Goal: Task Accomplishment & Management: Use online tool/utility

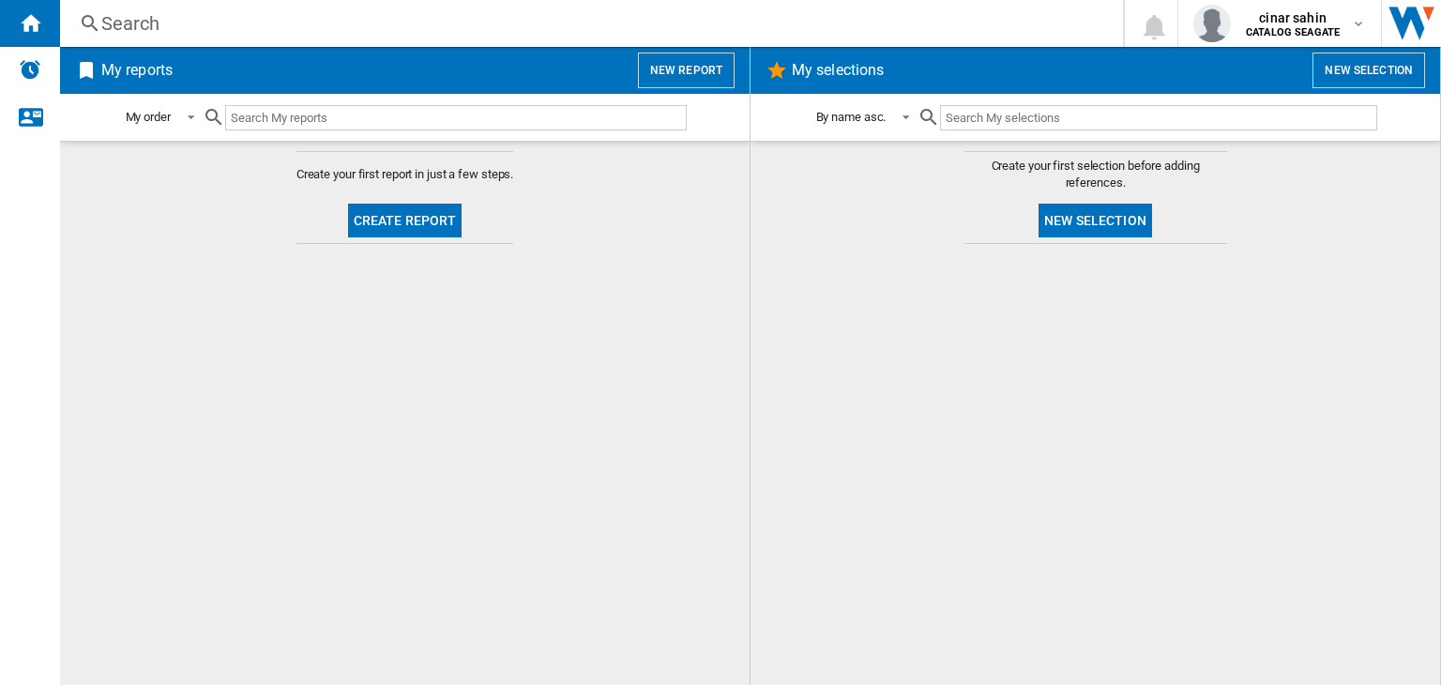
click at [1385, 72] on button "New selection" at bounding box center [1369, 71] width 113 height 36
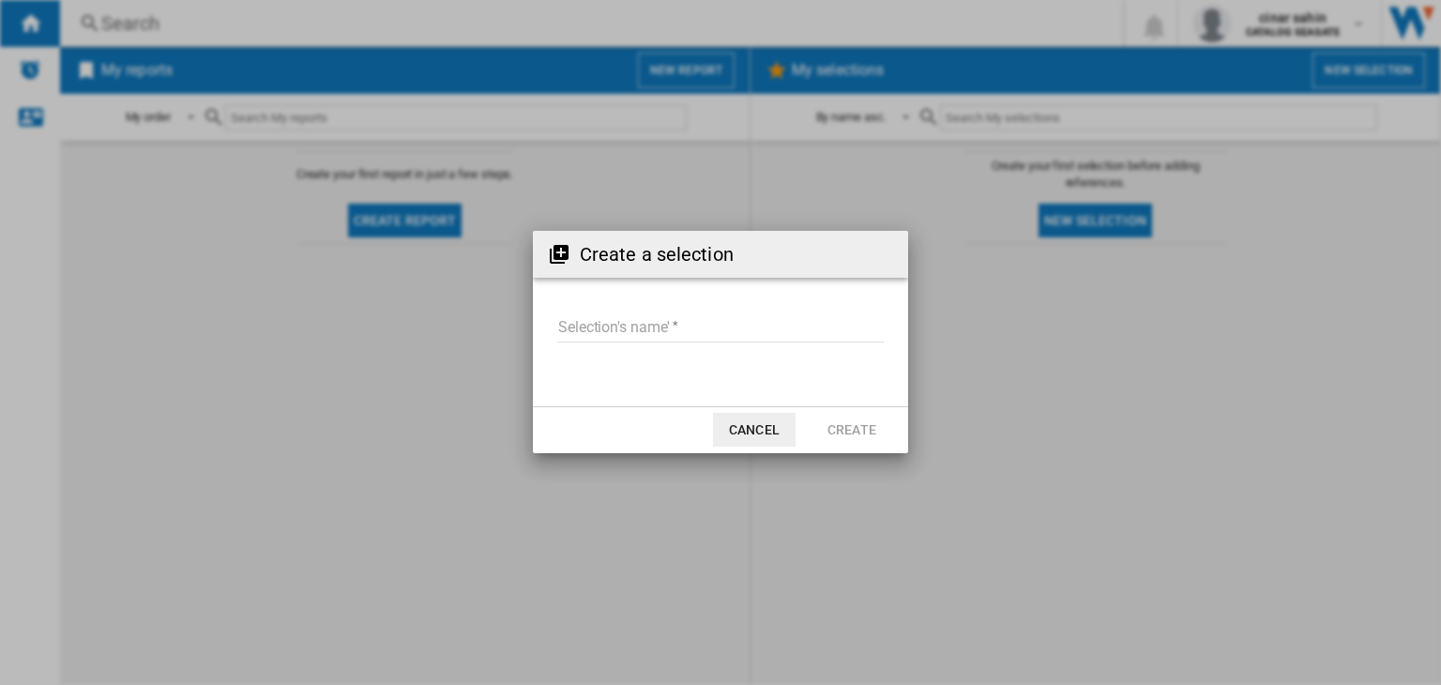
click at [669, 317] on input "Selection's name'" at bounding box center [720, 328] width 327 height 28
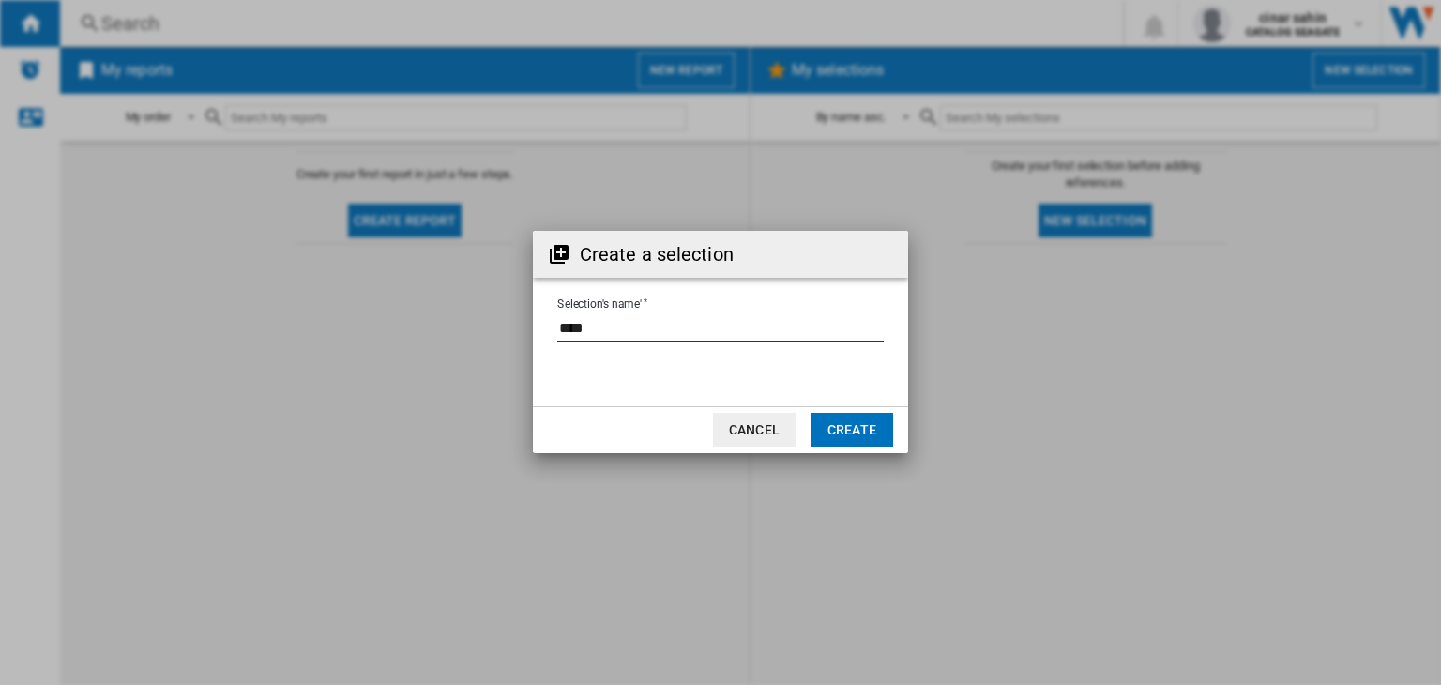
type input "****"
click at [875, 421] on button "Create" at bounding box center [852, 430] width 83 height 34
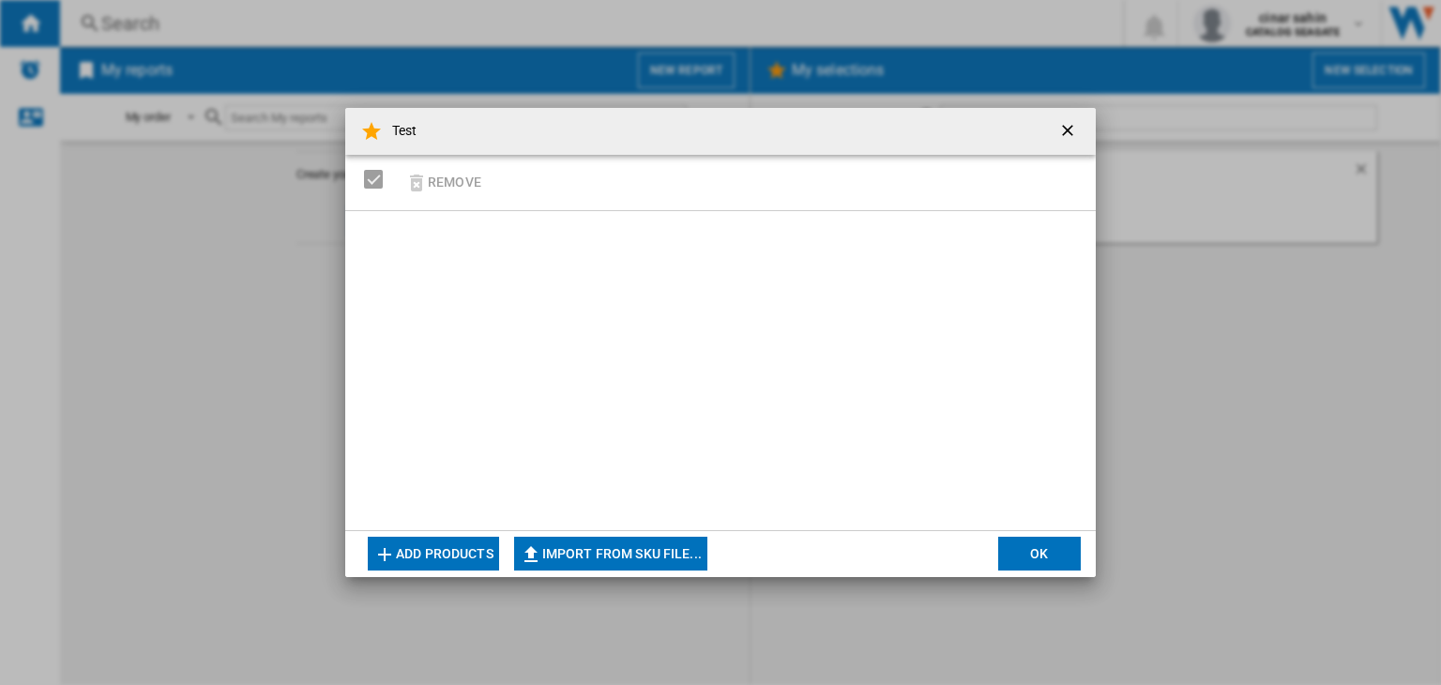
click at [425, 568] on button "Add products" at bounding box center [433, 554] width 131 height 34
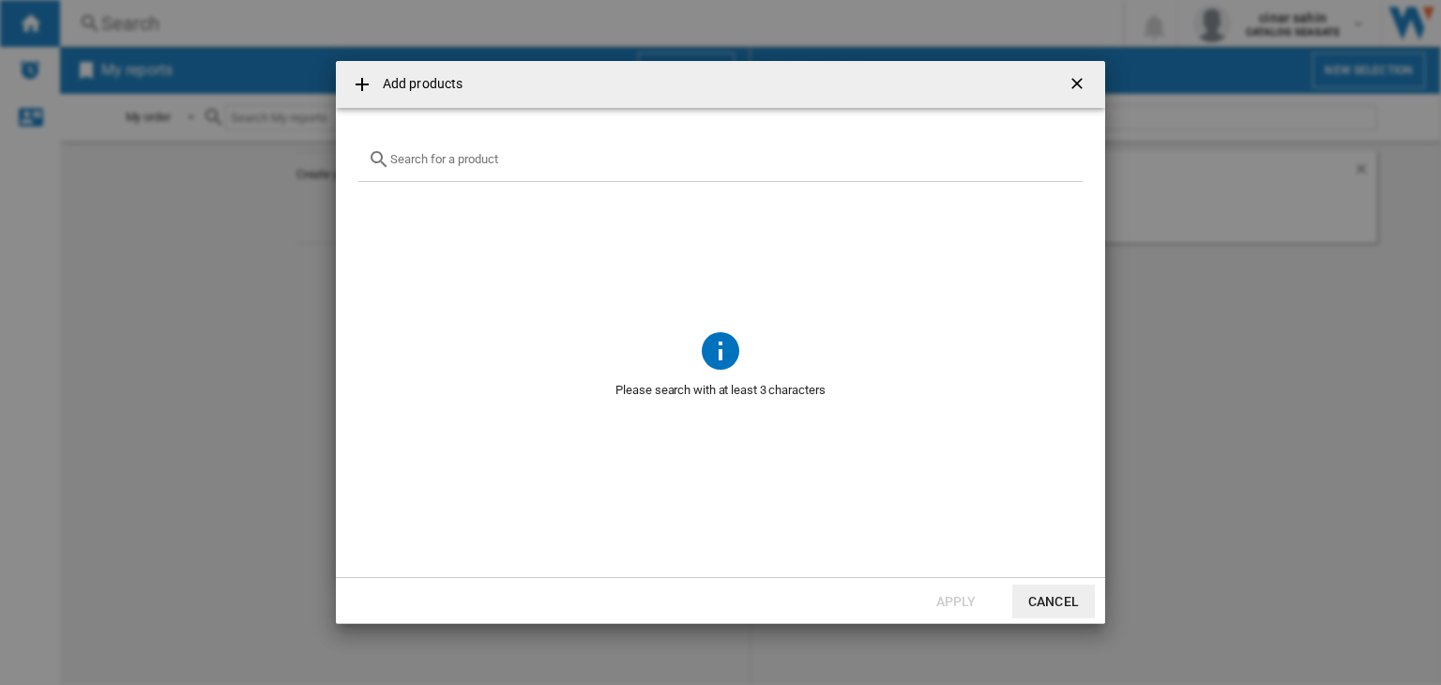
click at [568, 145] on div at bounding box center [720, 160] width 724 height 44
click at [541, 162] on input "text" at bounding box center [731, 159] width 683 height 14
type input "w"
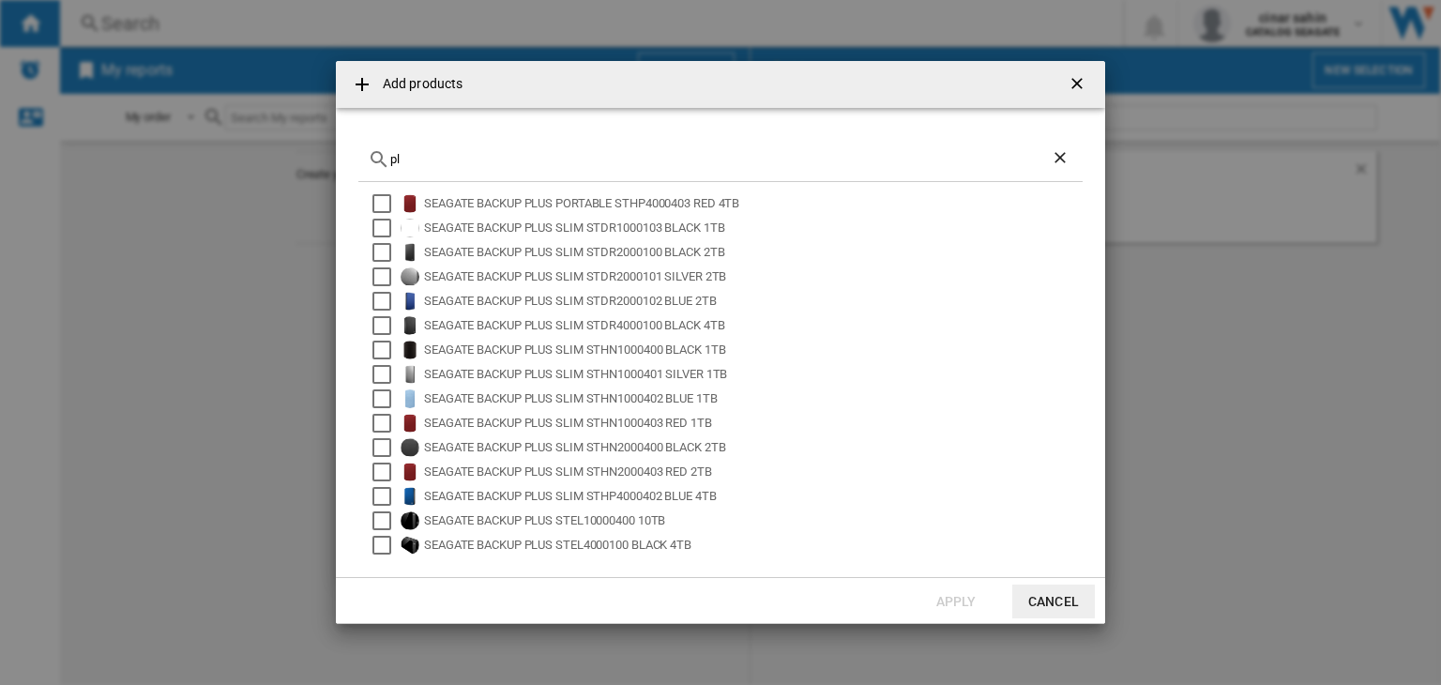
type input "p"
paste input "WD40EFPX"
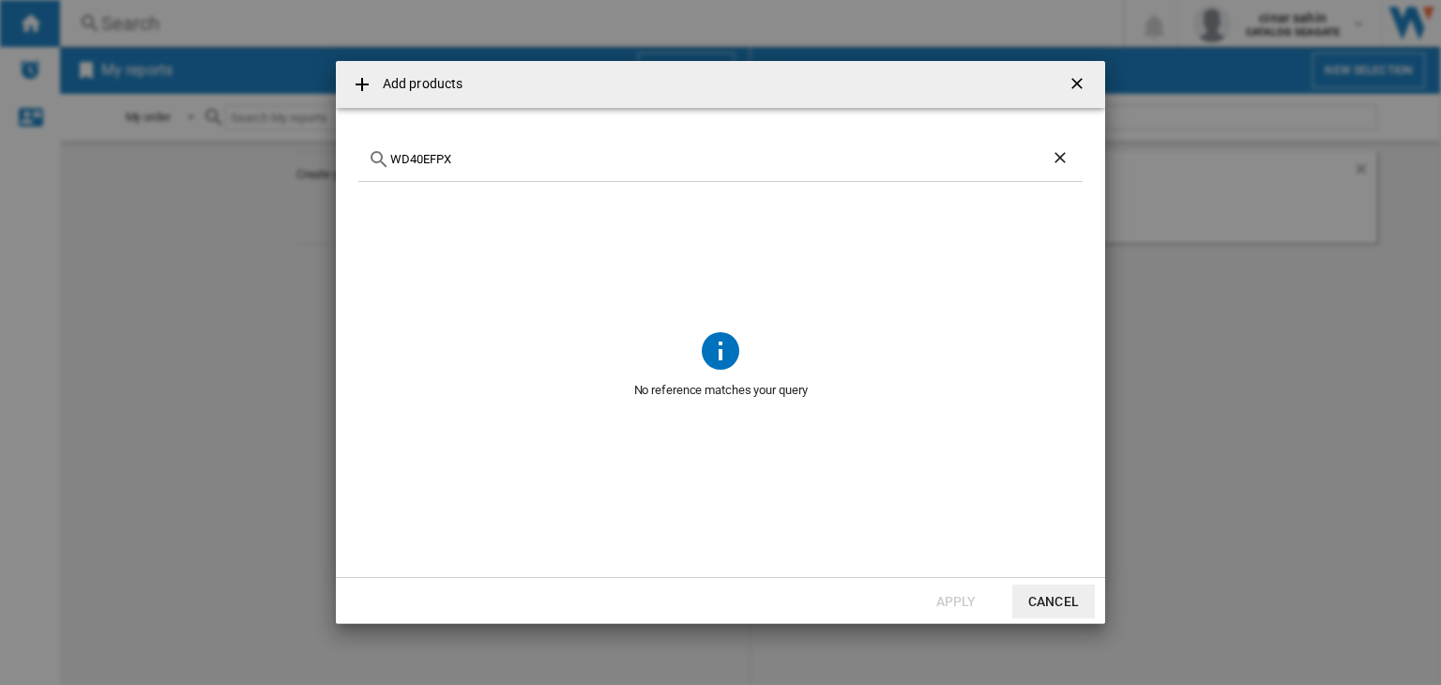
type input "WD40EFPX"
click at [1079, 87] on ng-md-icon "getI18NText('BUTTONS.CLOSE_DIALOG')" at bounding box center [1079, 85] width 23 height 23
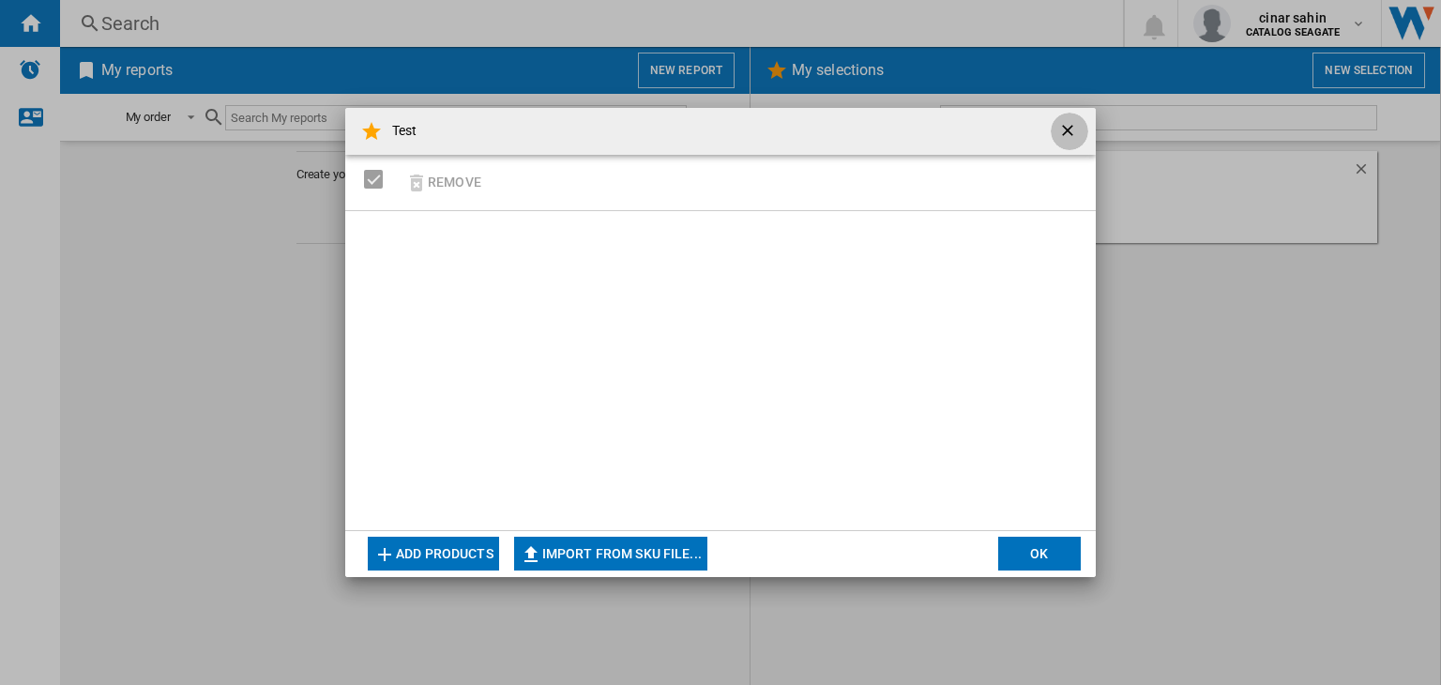
click at [1071, 122] on ng-md-icon "getI18NText('BUTTONS.CLOSE_DIALOG')" at bounding box center [1070, 132] width 23 height 23
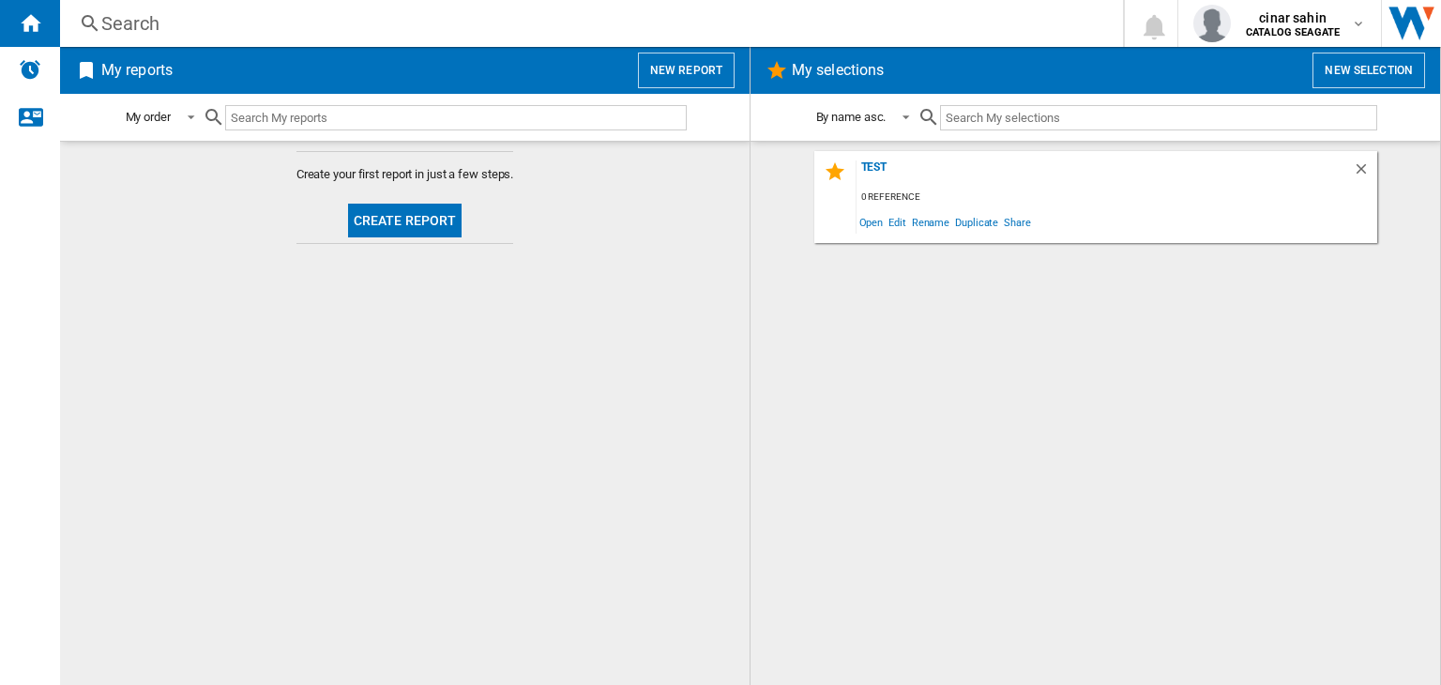
click at [1347, 159] on div "Test 0 reference Open Edit Rename Duplicate Share" at bounding box center [1096, 197] width 563 height 92
click at [1362, 174] on ng-md-icon "Delete" at bounding box center [1364, 171] width 23 height 23
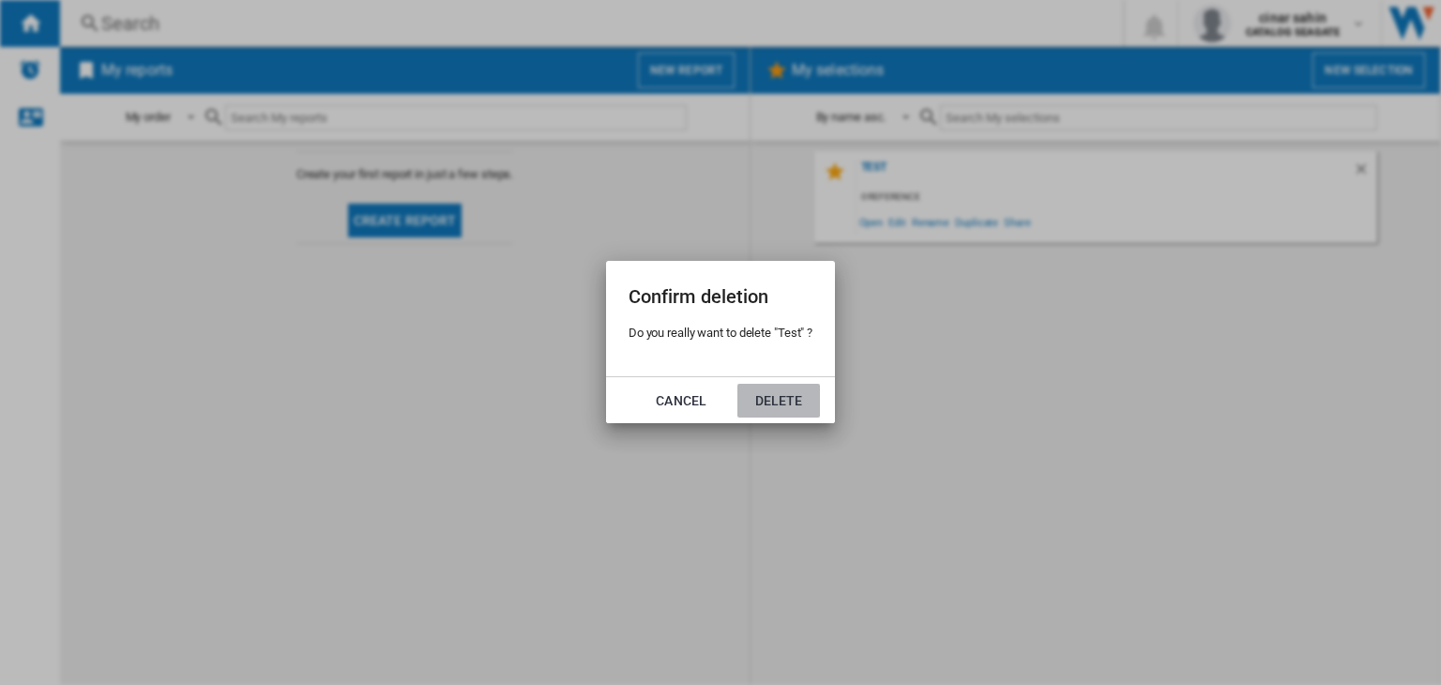
click at [789, 391] on button "Delete" at bounding box center [779, 401] width 83 height 34
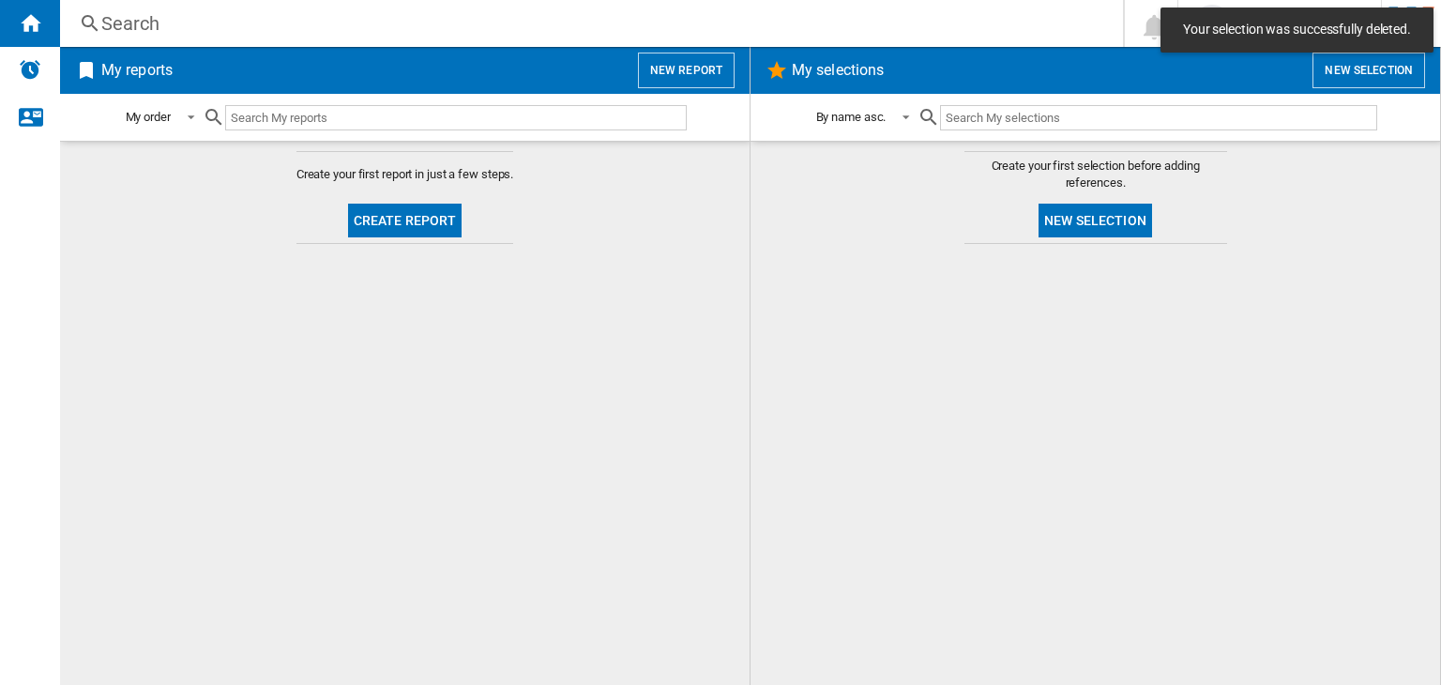
click at [783, 70] on ng-md-icon at bounding box center [777, 70] width 23 height 23
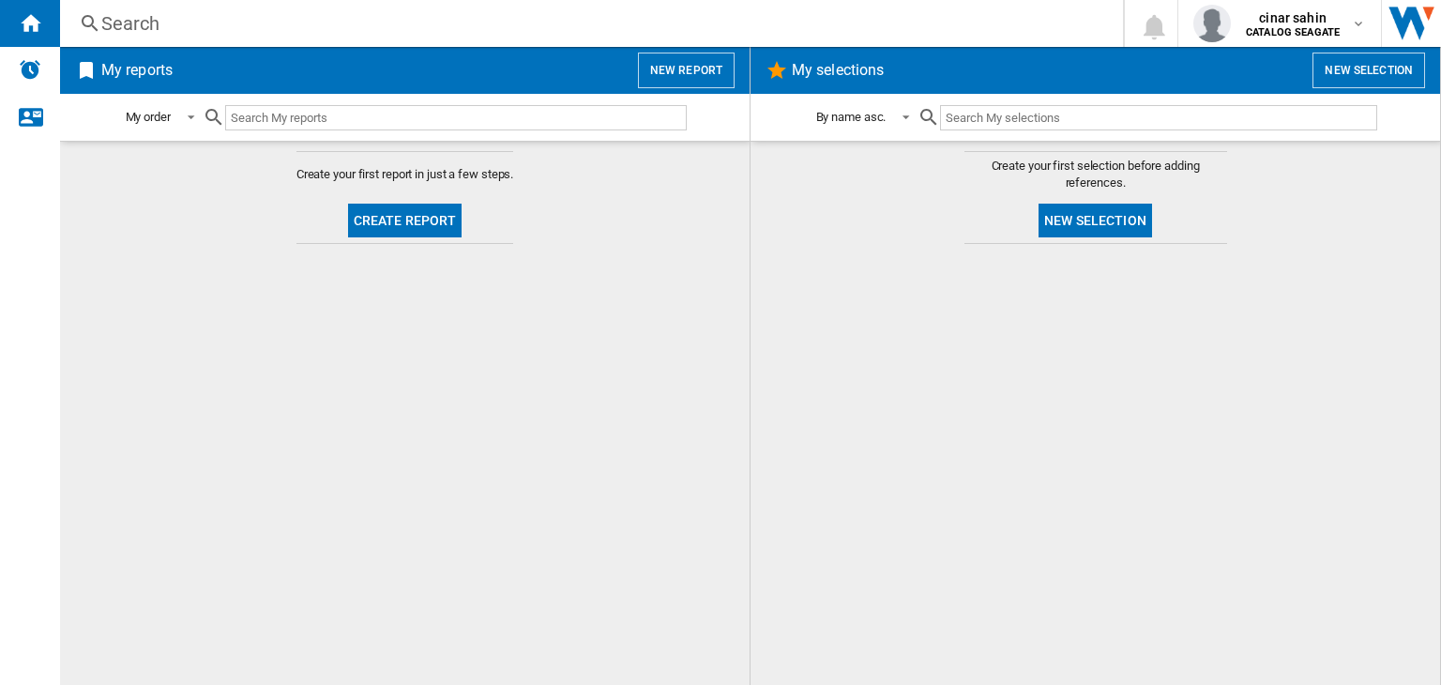
click at [1377, 61] on button "New selection" at bounding box center [1369, 71] width 113 height 36
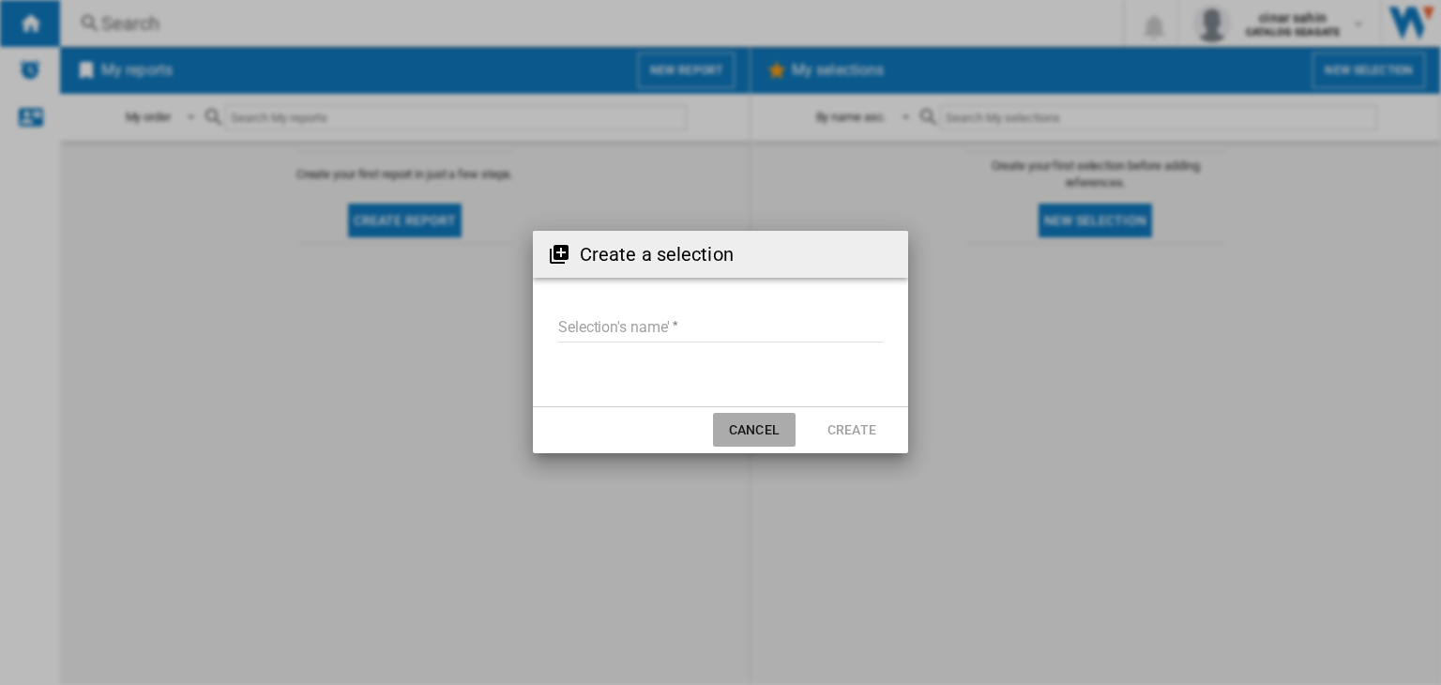
click at [780, 426] on button "Cancel" at bounding box center [754, 430] width 83 height 34
